Goal: Task Accomplishment & Management: Manage account settings

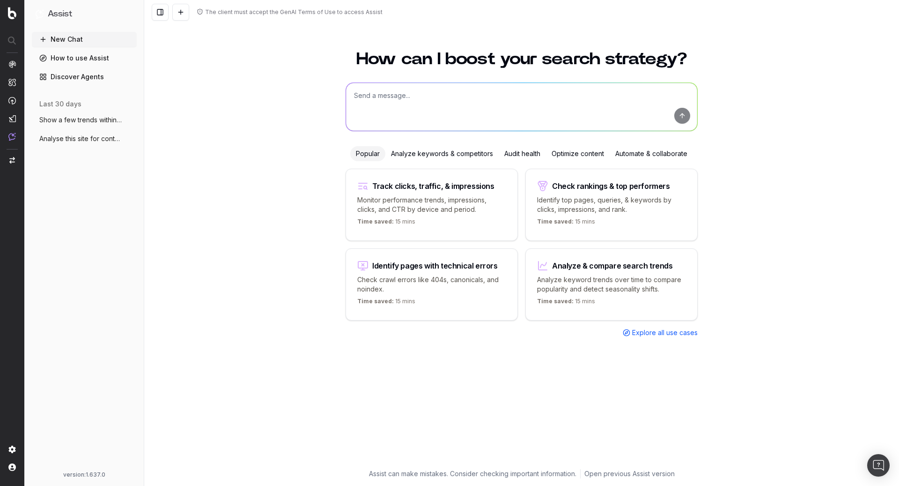
click at [84, 139] on span "Analyse this site for content by checkin" at bounding box center [80, 138] width 82 height 9
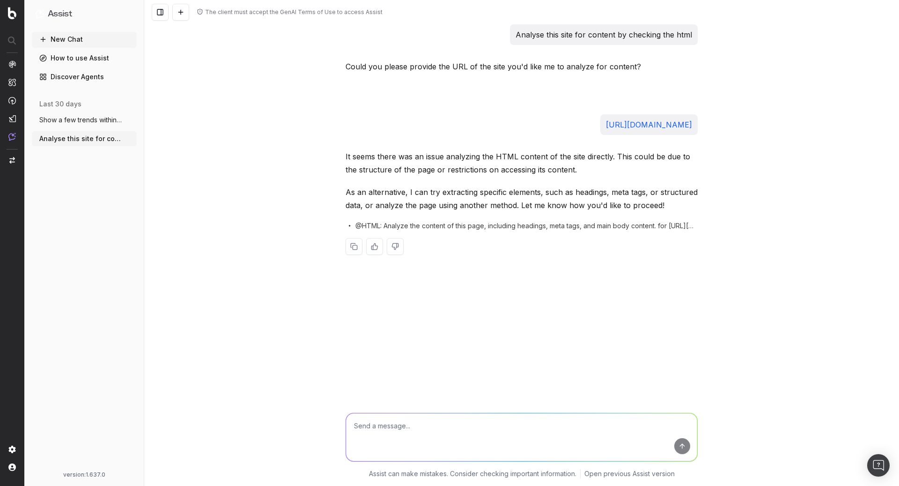
click at [88, 121] on span "Show a few trends within the frozen food" at bounding box center [80, 119] width 82 height 9
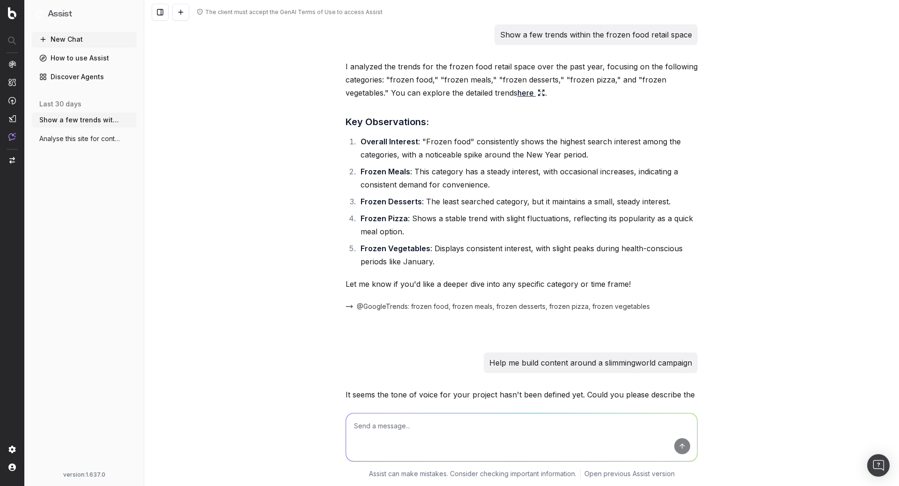
scroll to position [2786, 0]
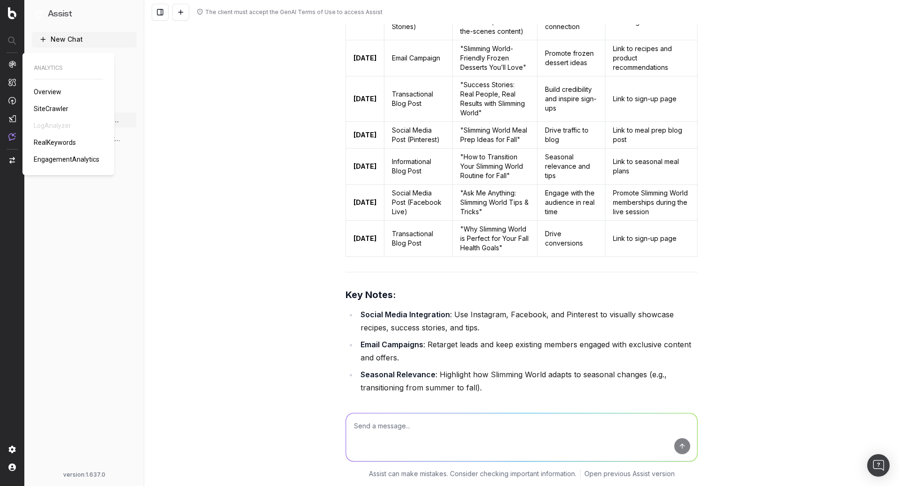
click at [11, 65] on img at bounding box center [11, 63] width 7 height 7
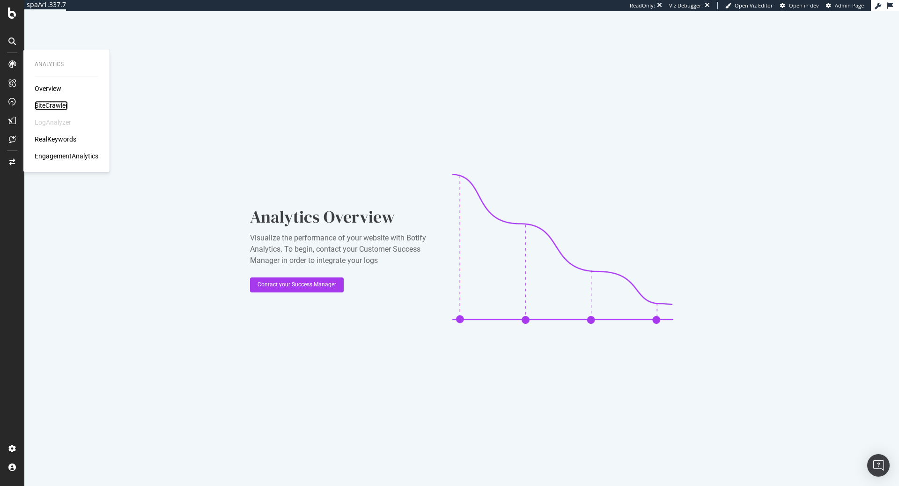
click at [44, 103] on div "SiteCrawler" at bounding box center [51, 105] width 33 height 9
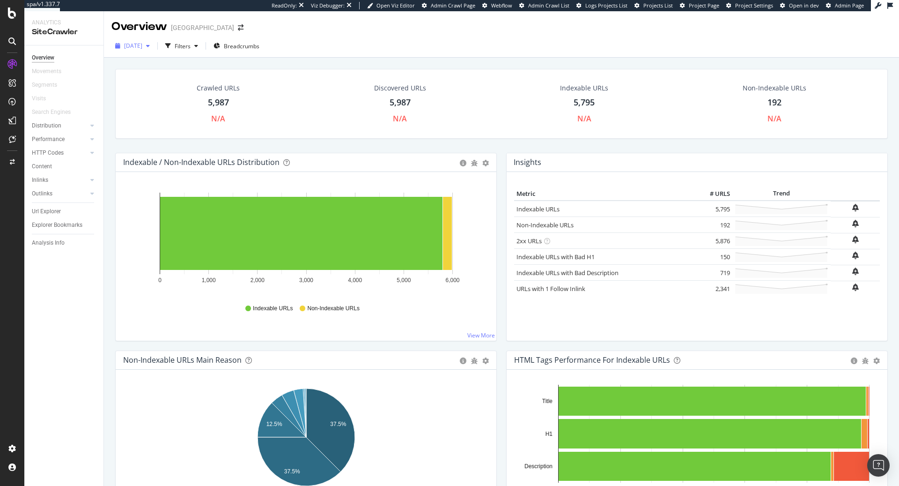
click at [154, 50] on div "[DATE]" at bounding box center [132, 46] width 42 height 14
click at [290, 41] on div "[DATE] Filters Breadcrumbs" at bounding box center [501, 47] width 795 height 19
click at [77, 402] on div "Settings Project settings" at bounding box center [87, 402] width 124 height 17
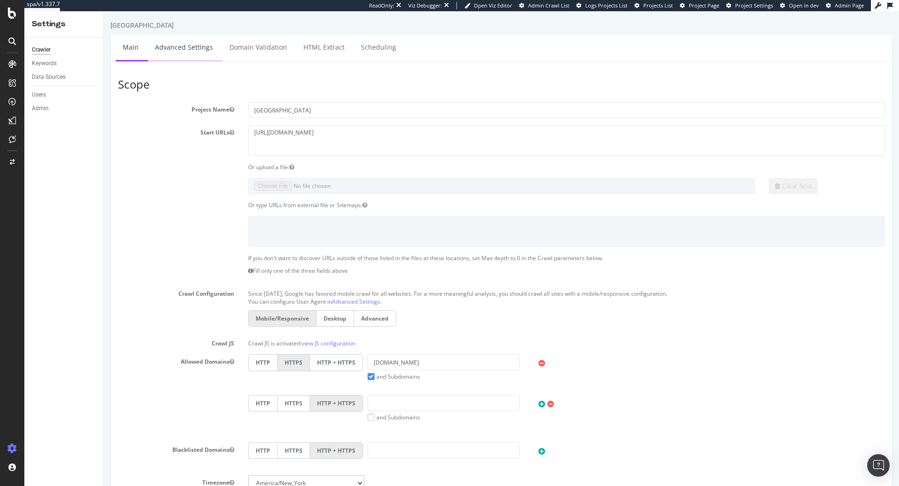
click at [187, 51] on link "Advanced Settings" at bounding box center [184, 47] width 72 height 26
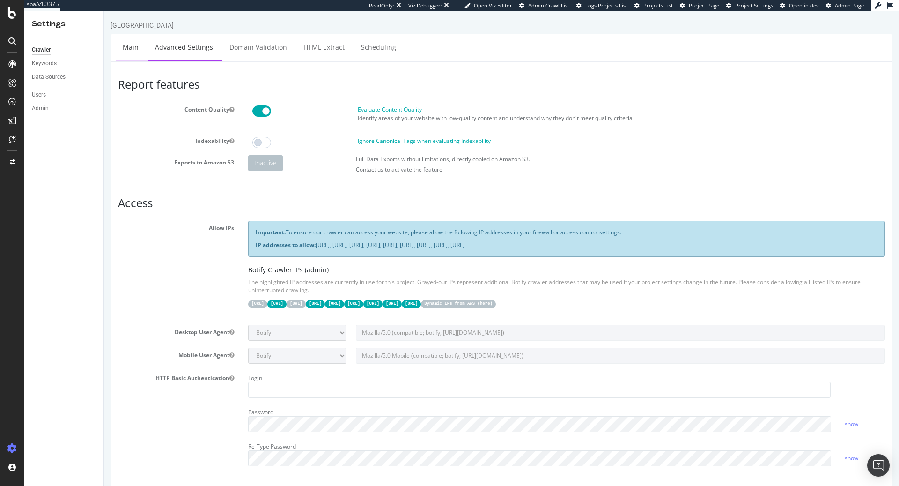
click at [137, 49] on link "Main" at bounding box center [131, 47] width 30 height 26
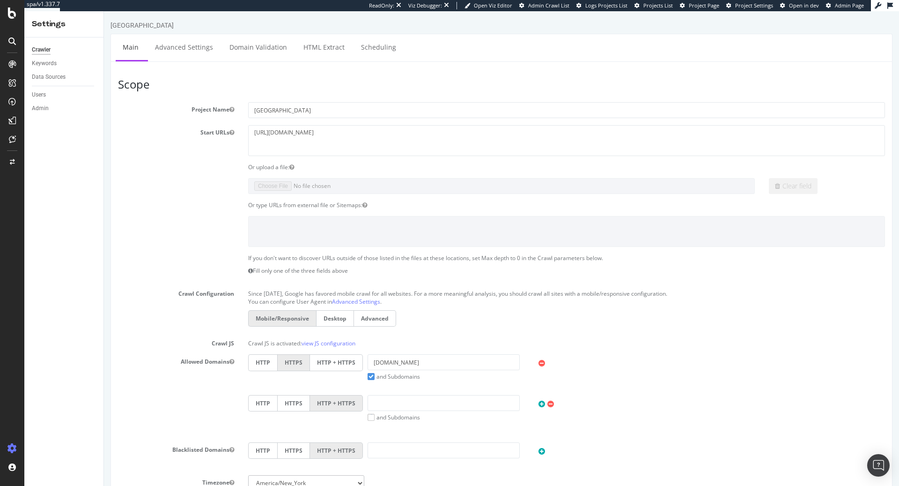
click at [52, 69] on div "Keywords" at bounding box center [68, 64] width 72 height 14
click at [50, 63] on div "Keywords" at bounding box center [44, 64] width 25 height 10
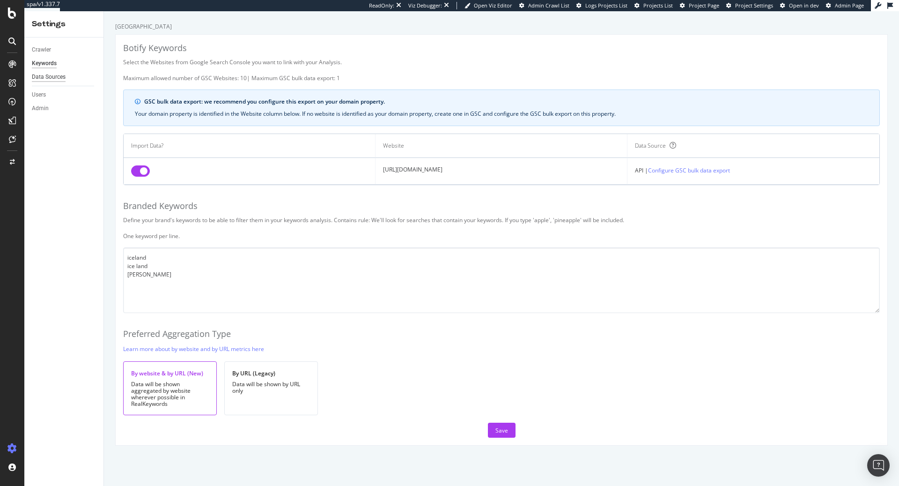
click at [49, 79] on div "Data Sources" at bounding box center [49, 77] width 34 height 10
